Goal: Find specific page/section: Find specific page/section

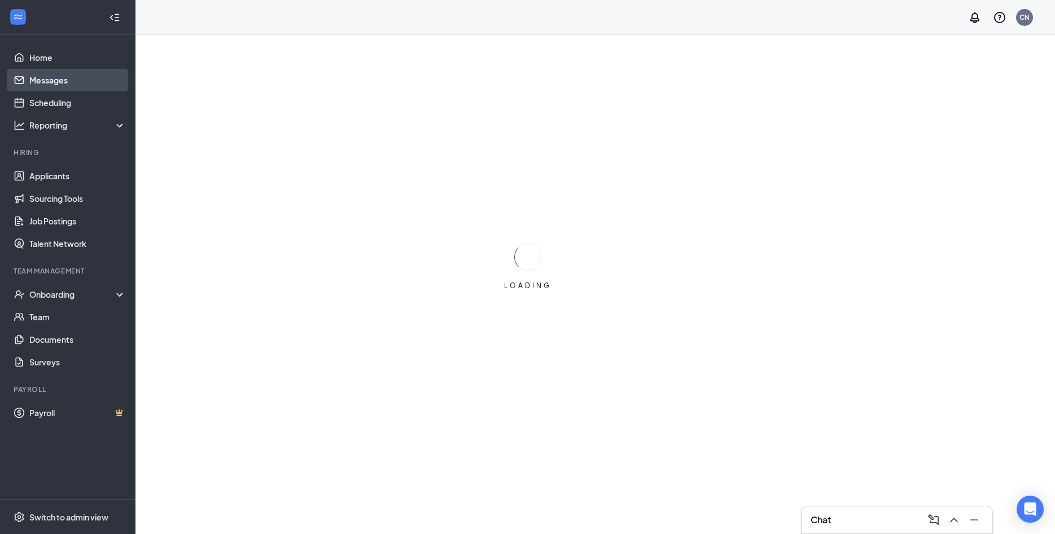
click at [52, 82] on link "Messages" at bounding box center [77, 80] width 97 height 23
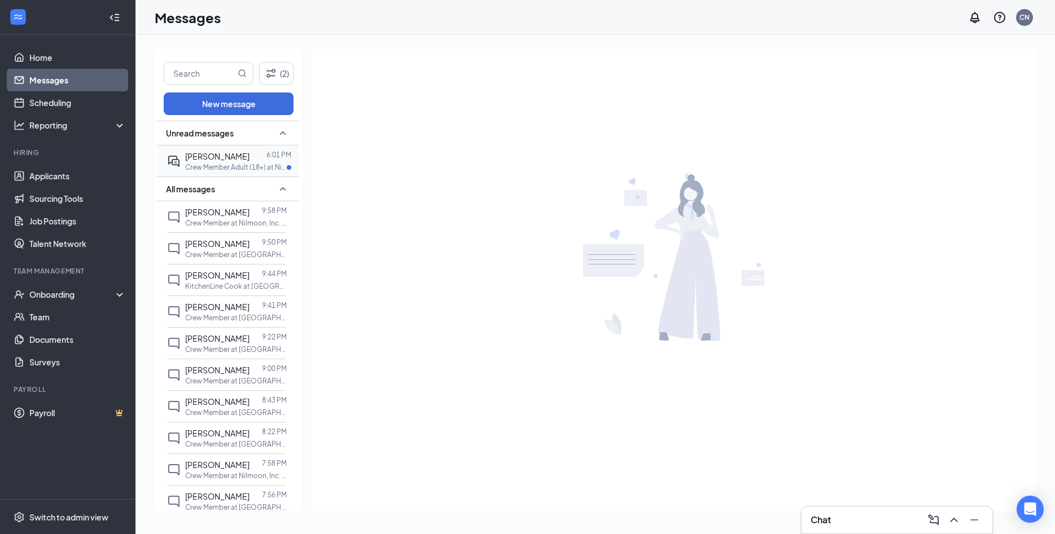
click at [207, 157] on span "[PERSON_NAME]" at bounding box center [217, 156] width 64 height 10
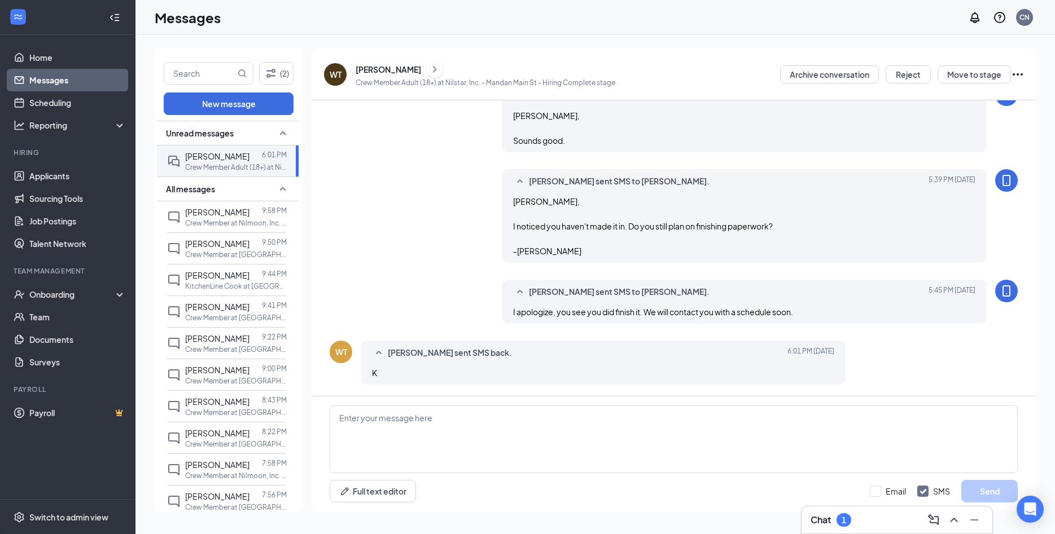
scroll to position [549, 0]
click at [81, 300] on div "Onboarding" at bounding box center [72, 294] width 87 height 11
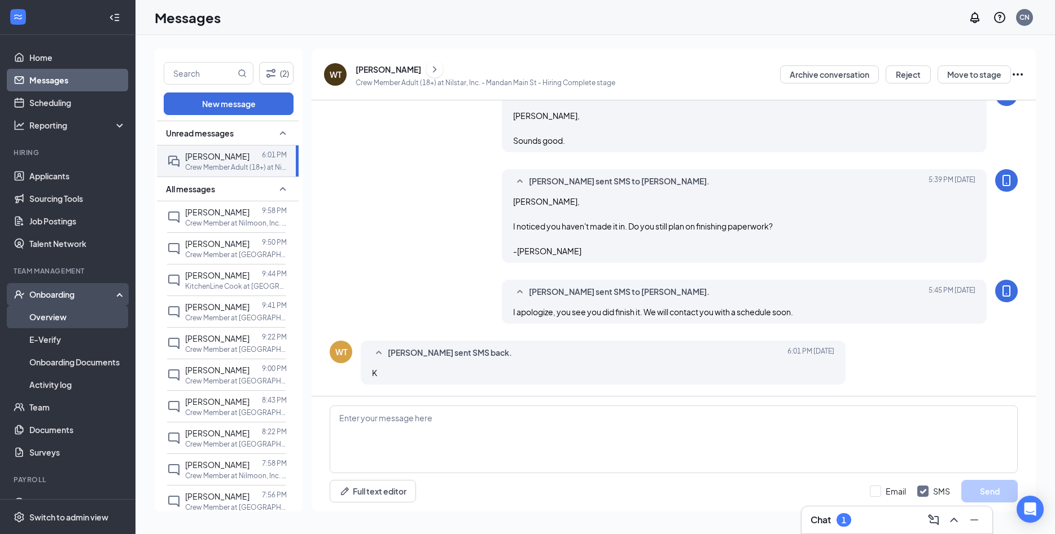
click at [73, 315] on link "Overview" at bounding box center [77, 317] width 97 height 23
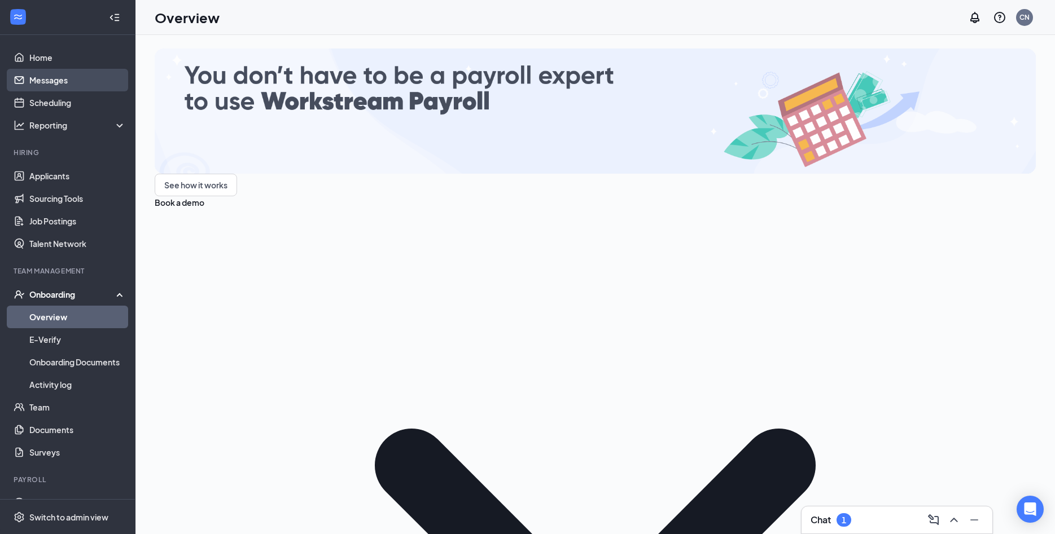
click at [51, 78] on link "Messages" at bounding box center [77, 80] width 97 height 23
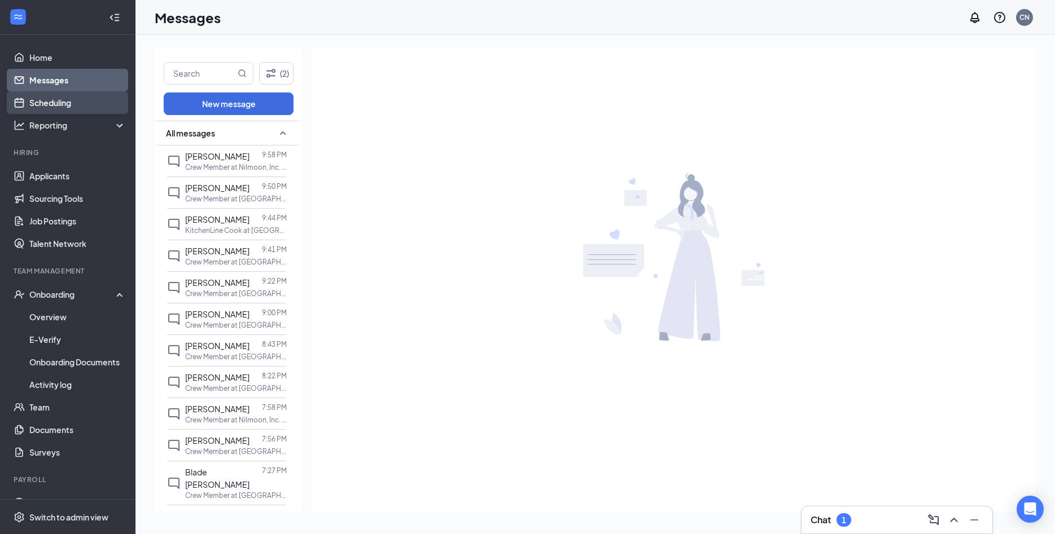
click at [69, 105] on link "Scheduling" at bounding box center [77, 102] width 97 height 23
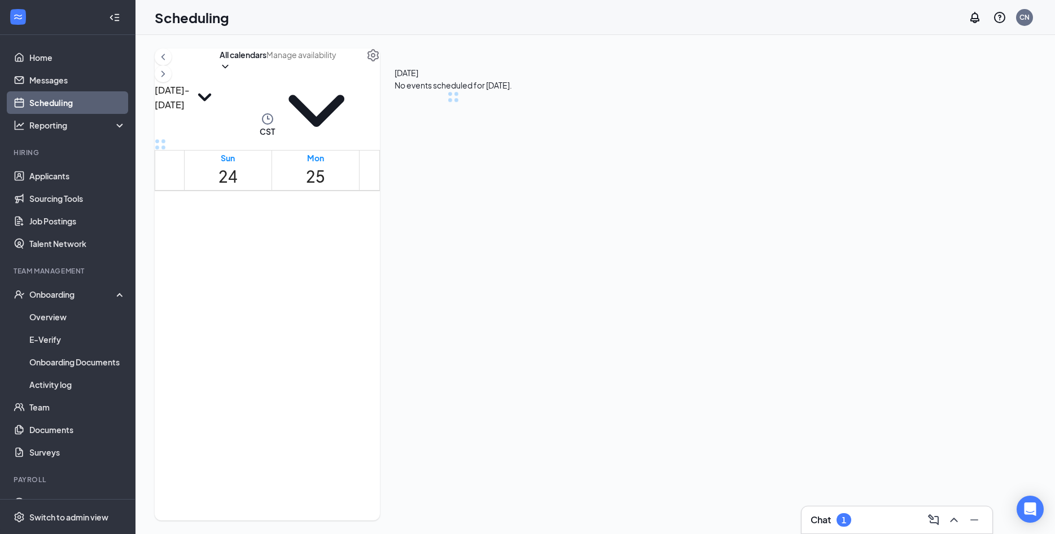
scroll to position [555, 0]
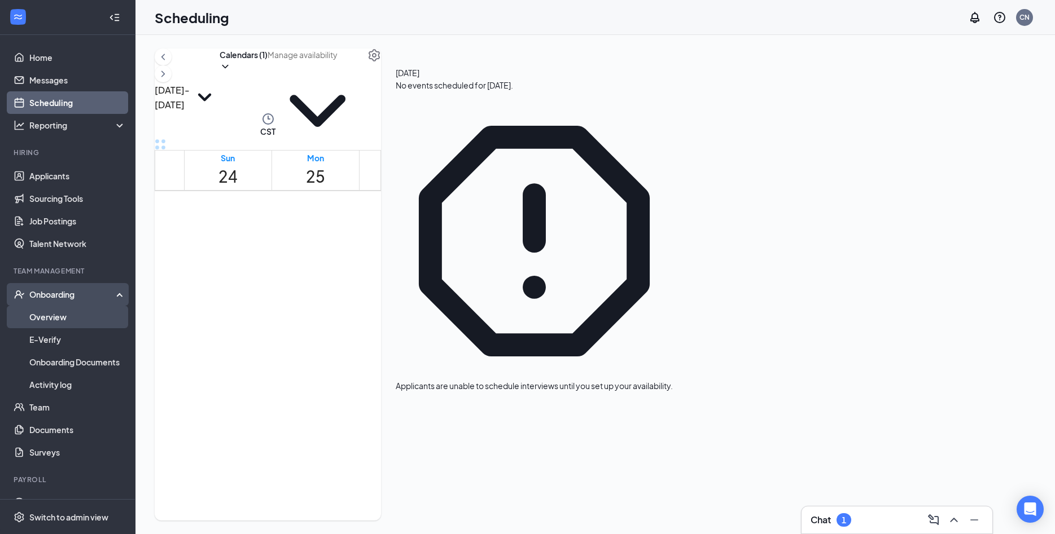
click at [92, 311] on link "Overview" at bounding box center [77, 317] width 97 height 23
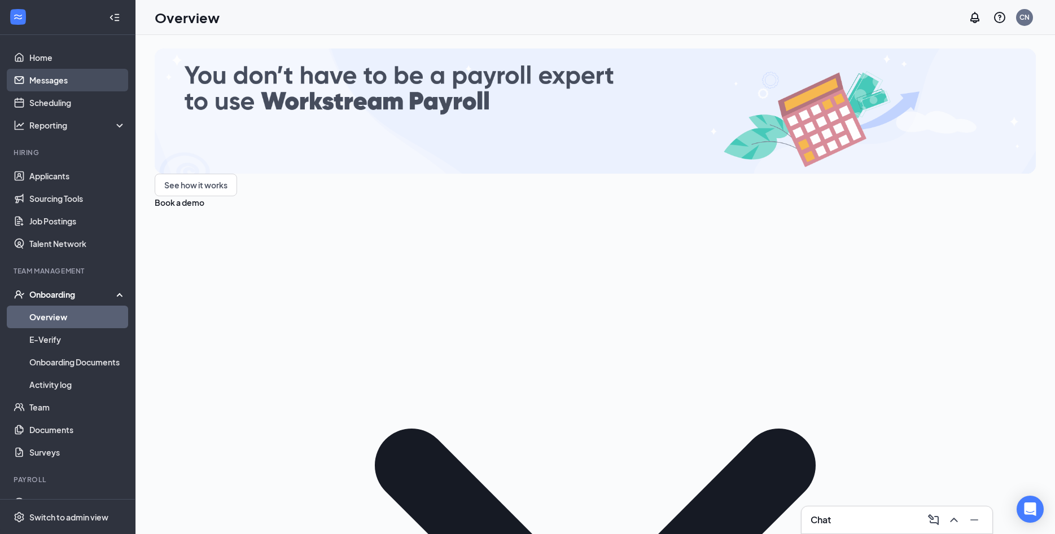
click at [63, 78] on link "Messages" at bounding box center [77, 80] width 97 height 23
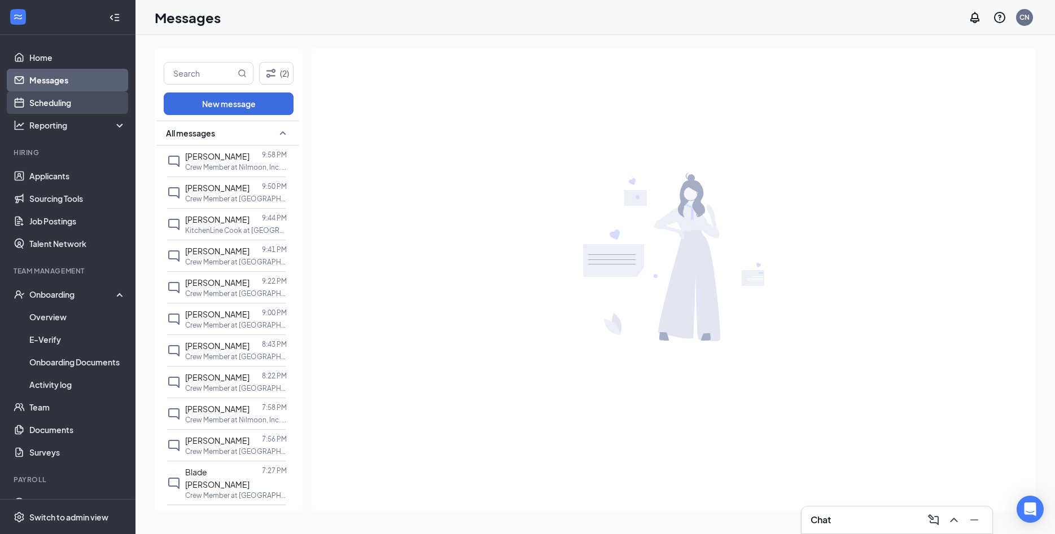
click at [55, 99] on link "Scheduling" at bounding box center [77, 102] width 97 height 23
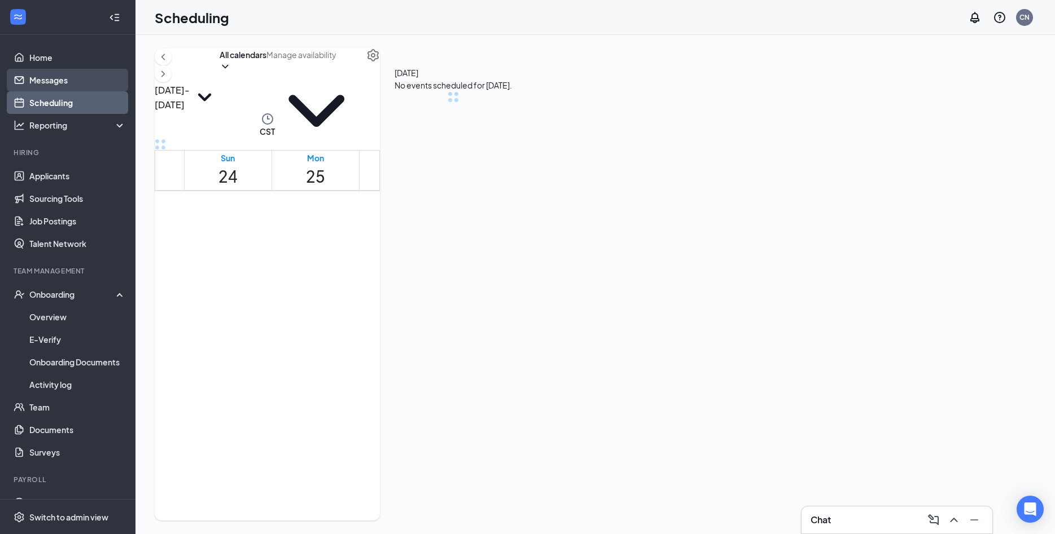
click at [58, 83] on link "Messages" at bounding box center [77, 80] width 97 height 23
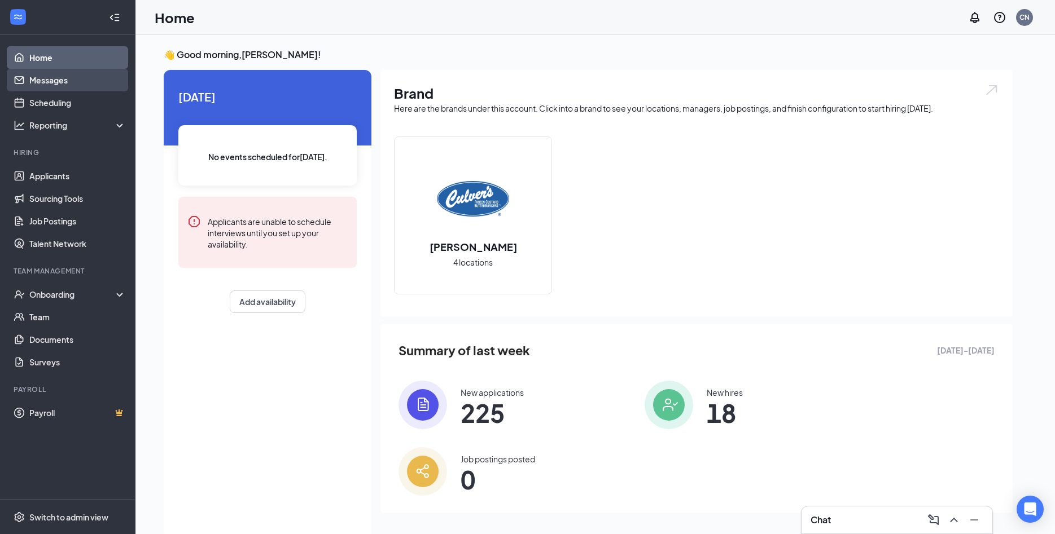
click at [78, 86] on link "Messages" at bounding box center [77, 80] width 97 height 23
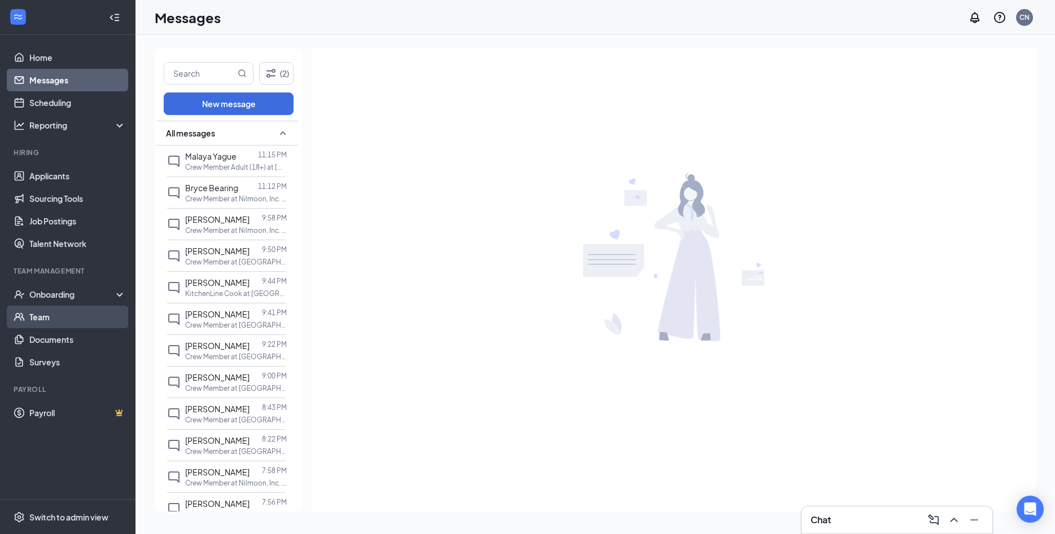
click at [77, 313] on link "Team" at bounding box center [77, 317] width 97 height 23
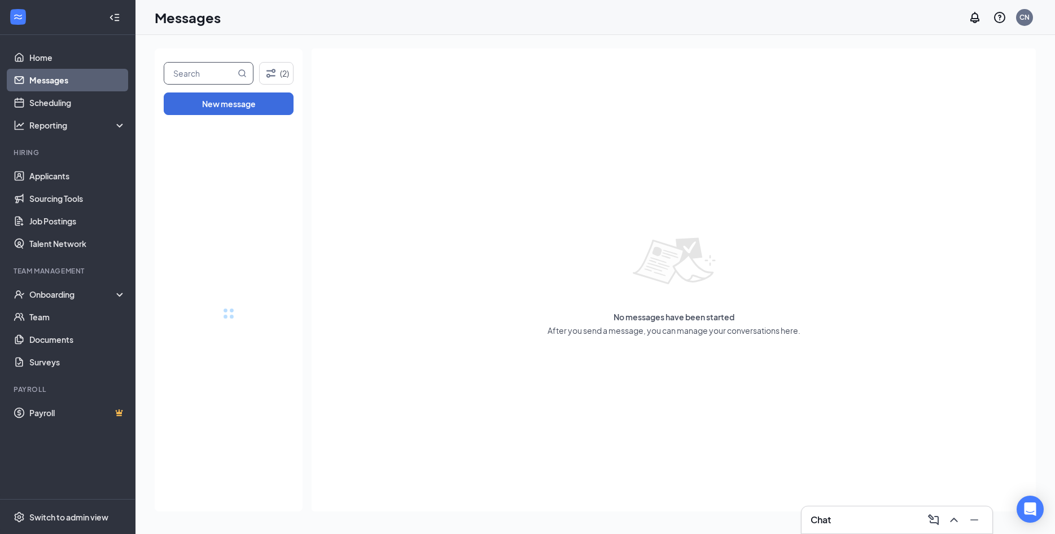
click at [199, 75] on input "text" at bounding box center [199, 73] width 71 height 21
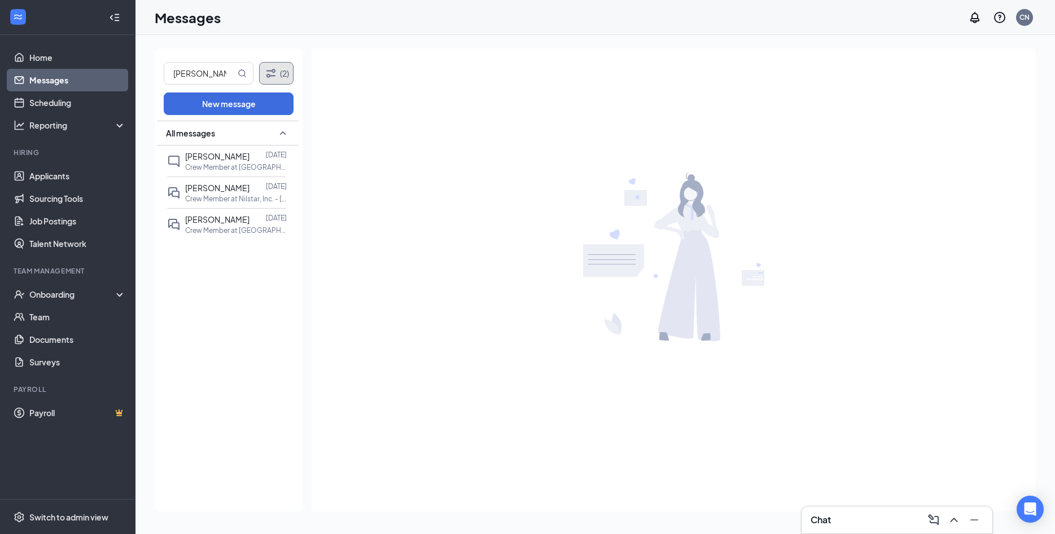
click at [286, 68] on button "(2)" at bounding box center [276, 73] width 34 height 23
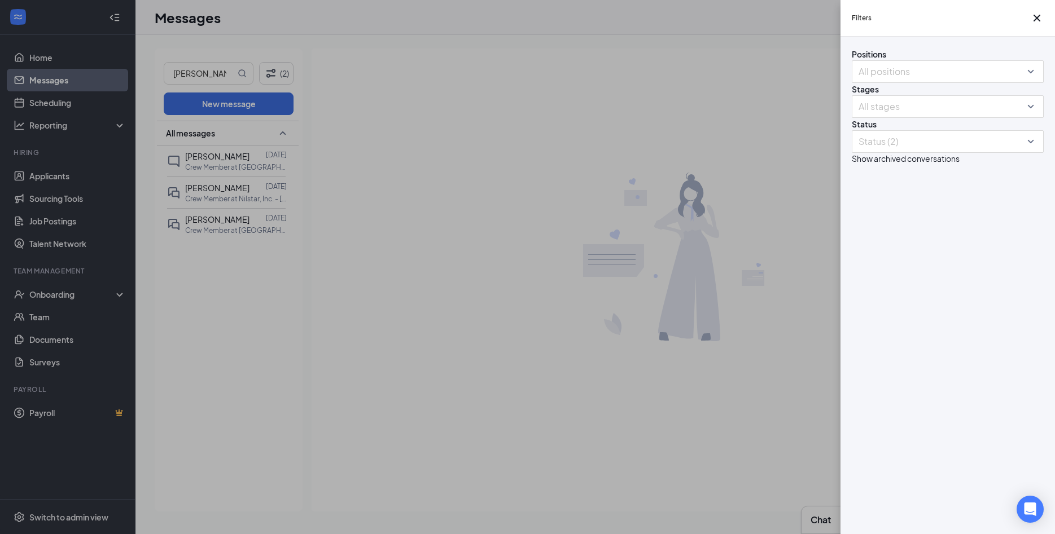
click at [852, 164] on button "button" at bounding box center [852, 158] width 0 height 11
click at [1028, 151] on div at bounding box center [941, 142] width 175 height 18
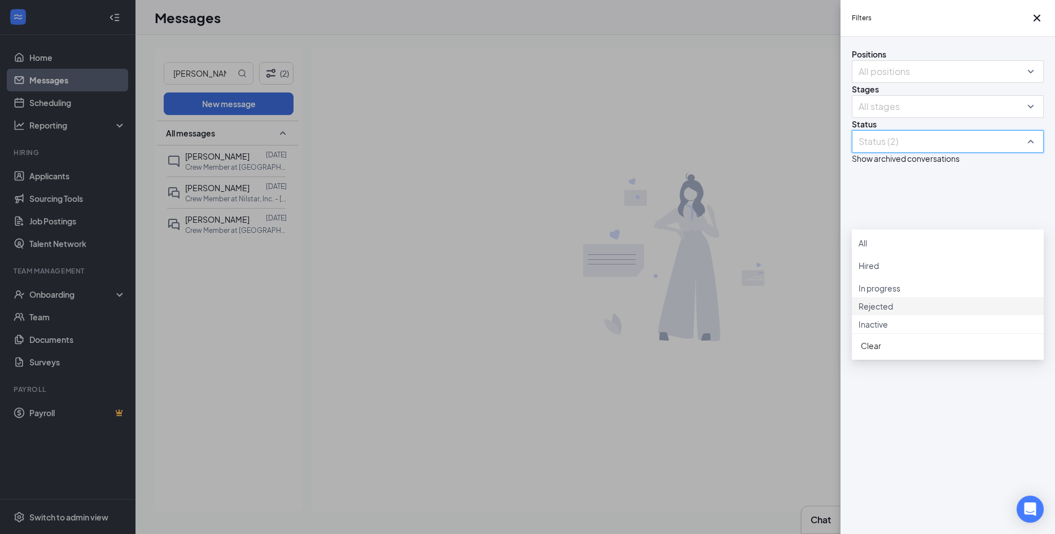
click at [869, 300] on div at bounding box center [947, 300] width 178 height 0
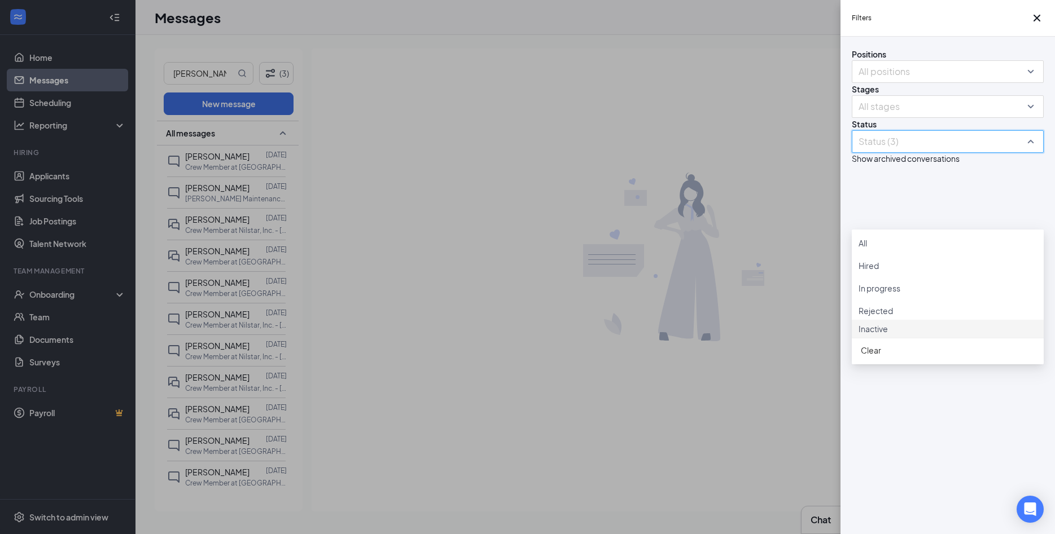
click at [866, 323] on div at bounding box center [947, 323] width 178 height 0
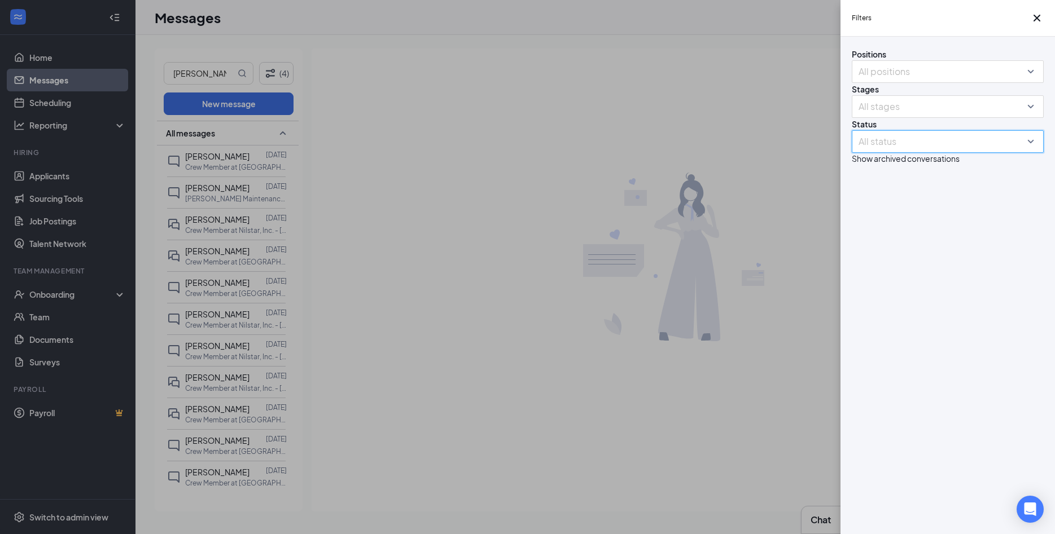
click at [207, 77] on div "Filters Positions All positions Stages All stages Status All status Show archiv…" at bounding box center [527, 267] width 1055 height 534
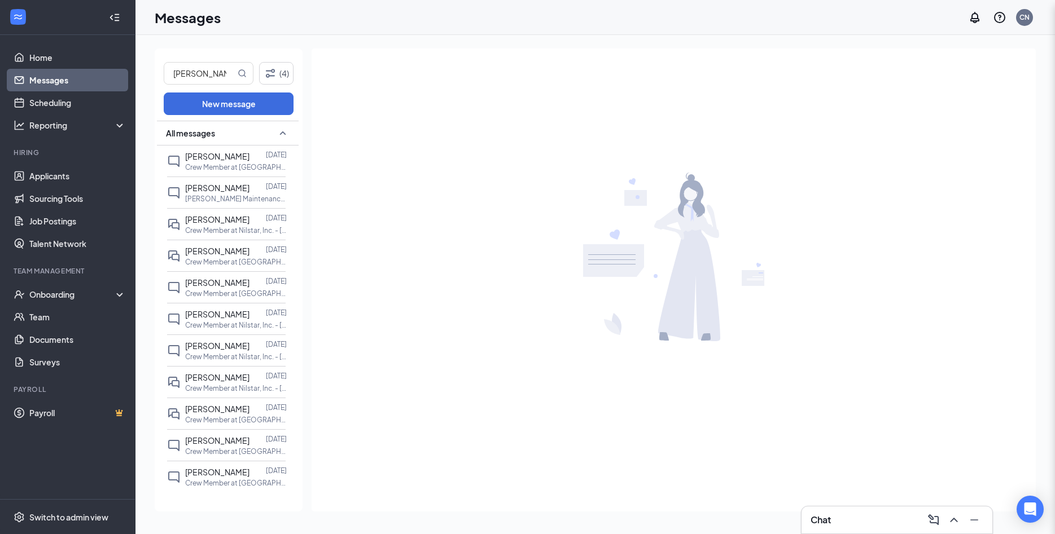
click at [212, 73] on div "Filters Positions All positions Stages All stages Status All status Show archiv…" at bounding box center [527, 267] width 1055 height 534
click at [216, 73] on input "Jennifer" at bounding box center [199, 73] width 71 height 21
drag, startPoint x: 216, startPoint y: 73, endPoint x: 103, endPoint y: 52, distance: 114.2
click at [164, 63] on input "Jennifer" at bounding box center [199, 73] width 71 height 21
type input "Stevenson"
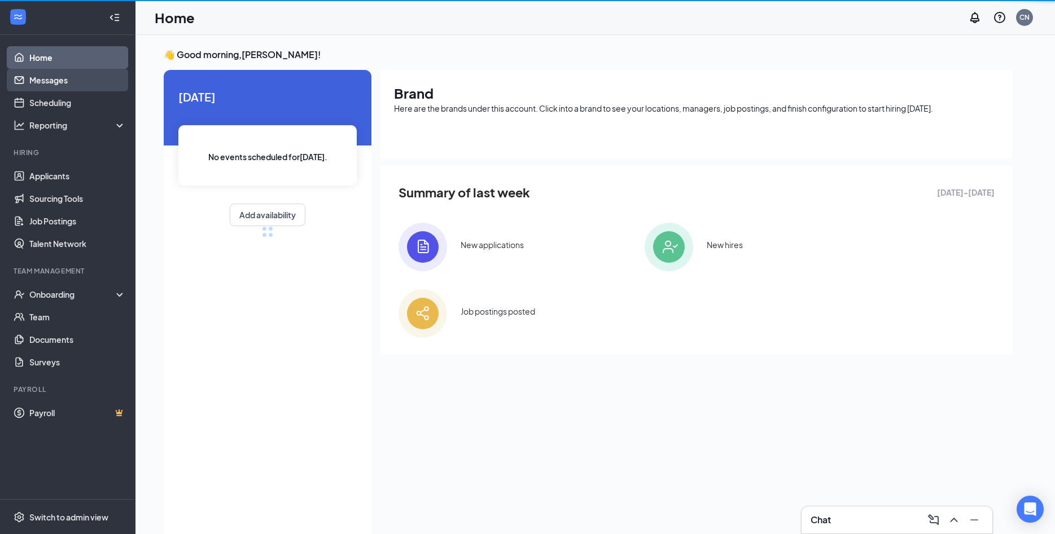
click at [63, 81] on link "Messages" at bounding box center [77, 80] width 97 height 23
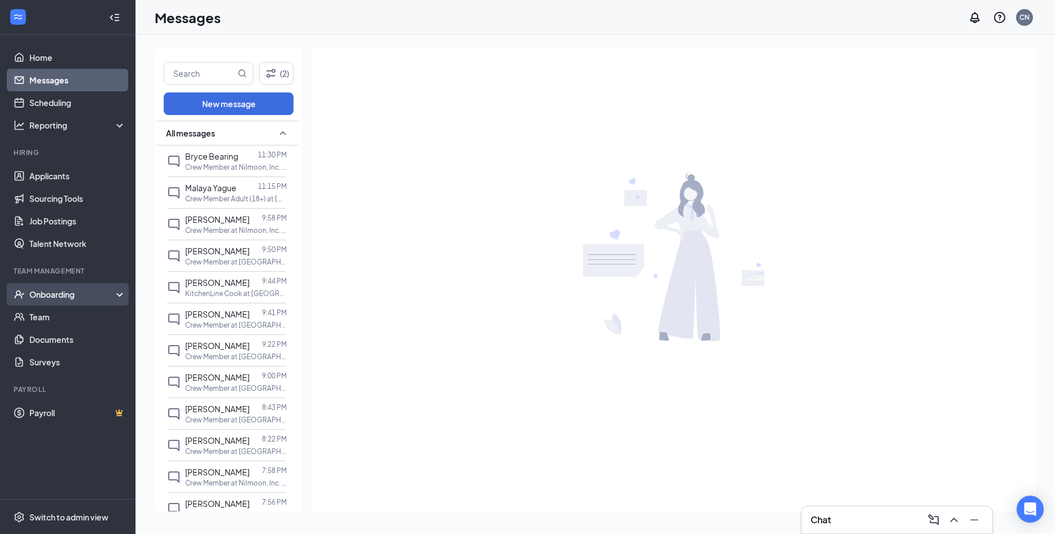
click at [65, 288] on div "Onboarding" at bounding box center [67, 294] width 135 height 23
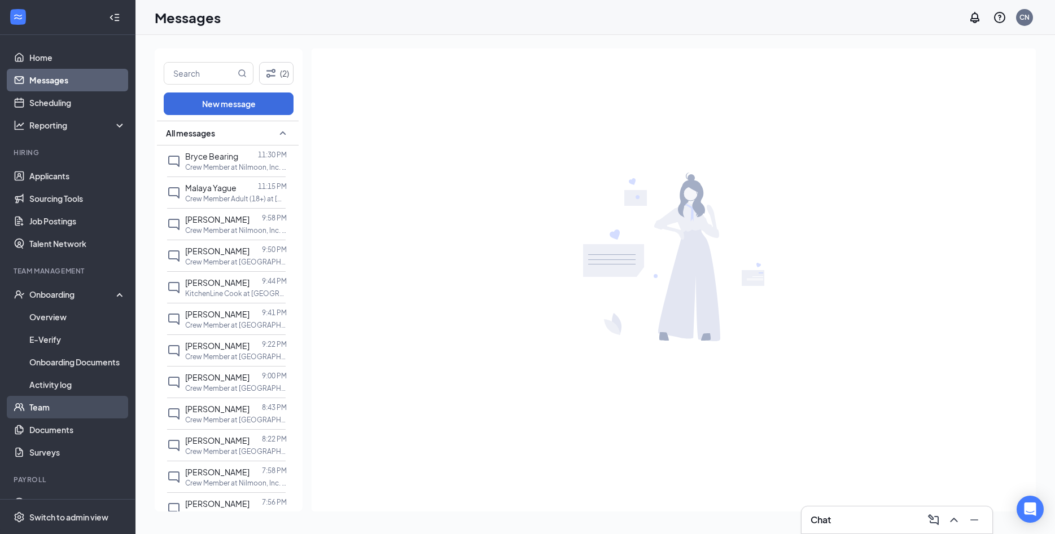
click at [65, 406] on link "Team" at bounding box center [77, 407] width 97 height 23
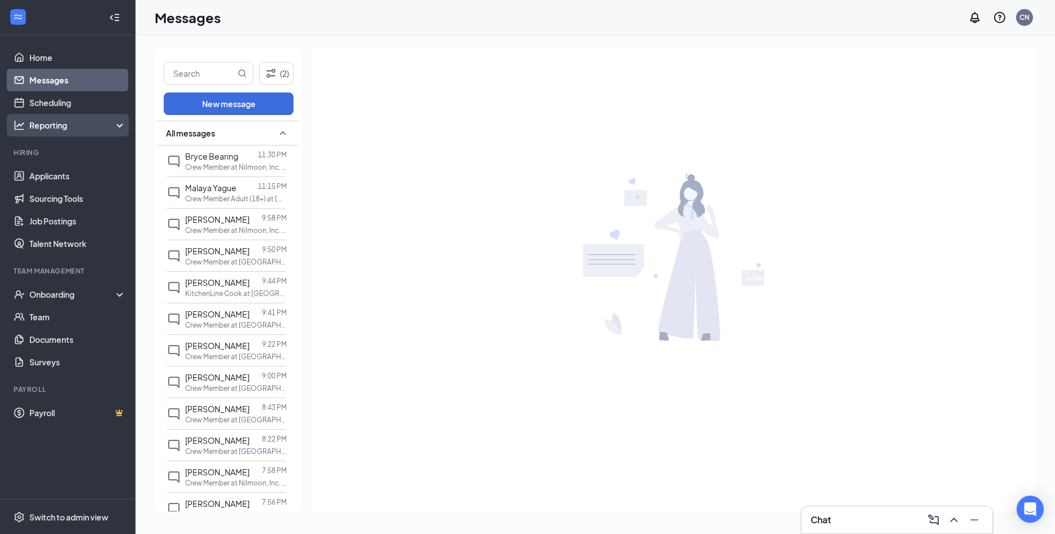
click at [88, 117] on div "Reporting" at bounding box center [67, 125] width 135 height 23
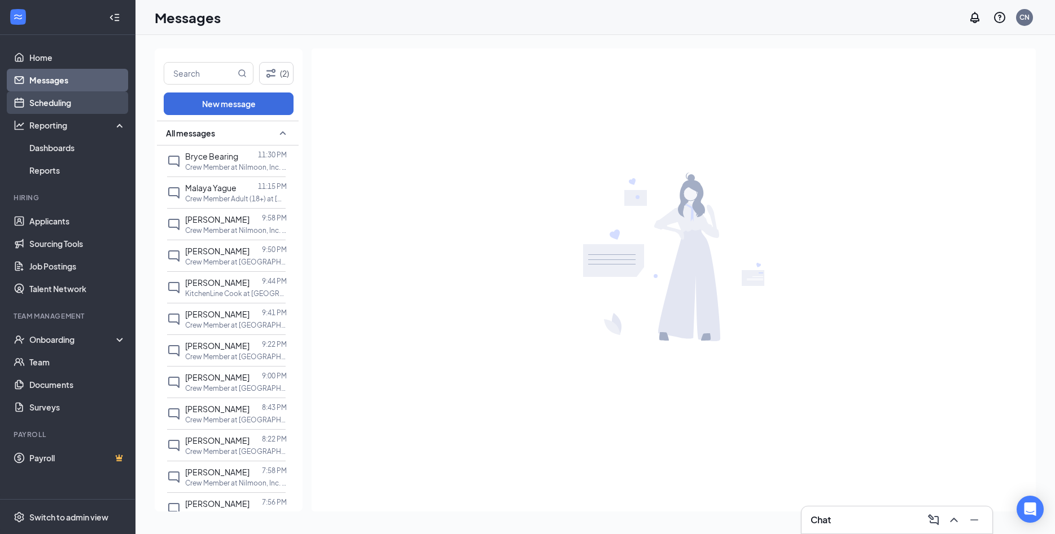
click at [81, 102] on link "Scheduling" at bounding box center [77, 102] width 97 height 23
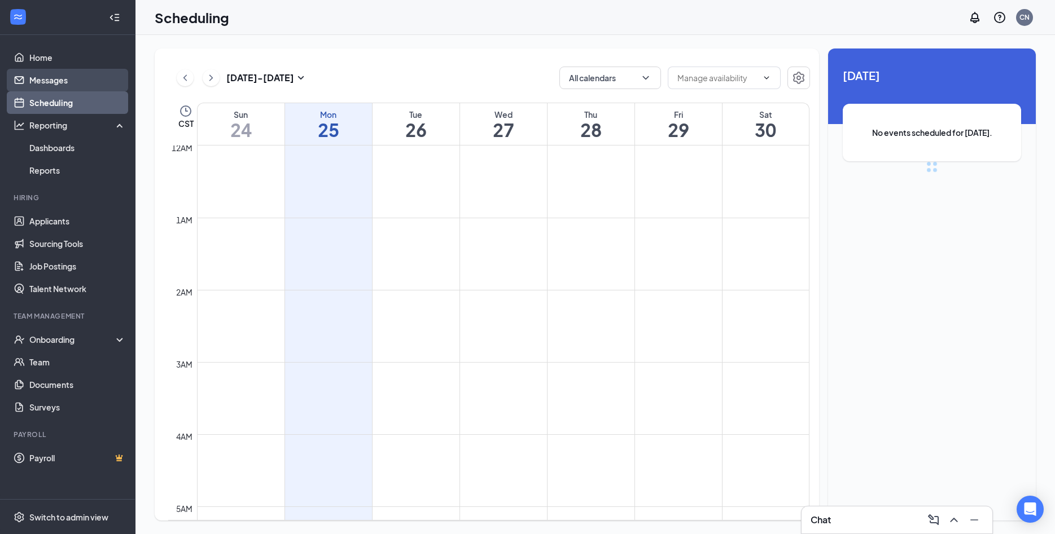
scroll to position [555, 0]
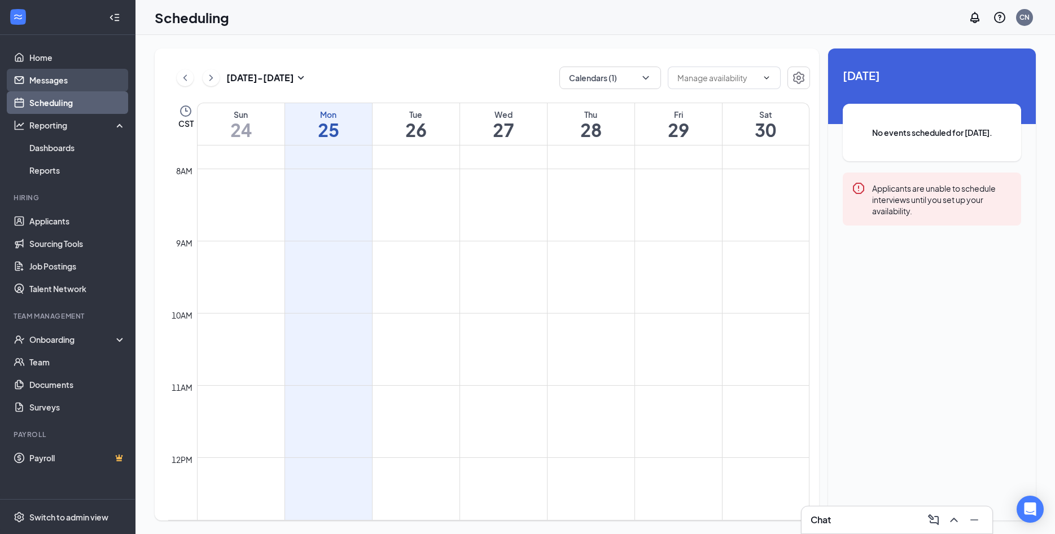
click at [78, 84] on link "Messages" at bounding box center [77, 80] width 97 height 23
